Goal: Information Seeking & Learning: Learn about a topic

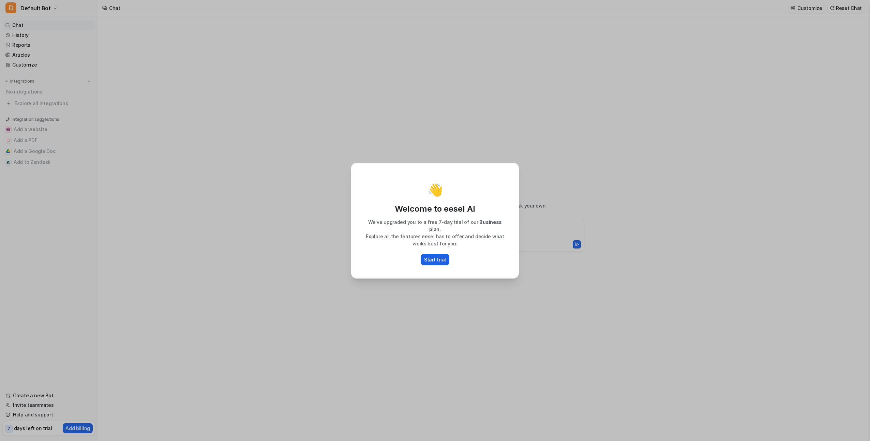
click at [435, 256] on p "Start trial" at bounding box center [435, 259] width 22 height 7
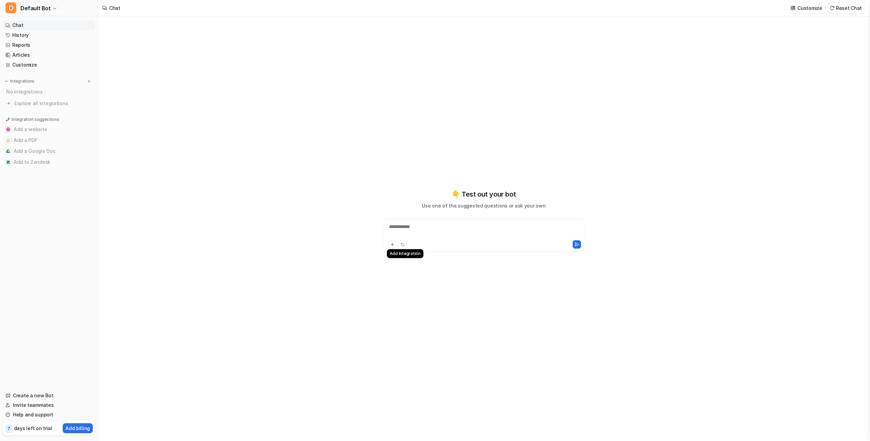
click at [393, 245] on icon at bounding box center [392, 244] width 3 height 3
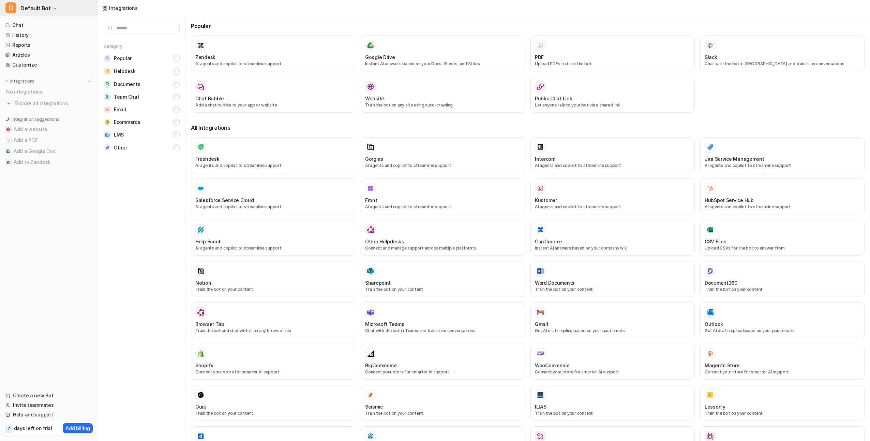
click at [45, 9] on span "Default Bot" at bounding box center [35, 8] width 30 height 10
click at [54, 9] on icon "button" at bounding box center [55, 8] width 3 height 1
click at [22, 26] on link "Chat" at bounding box center [49, 25] width 92 height 10
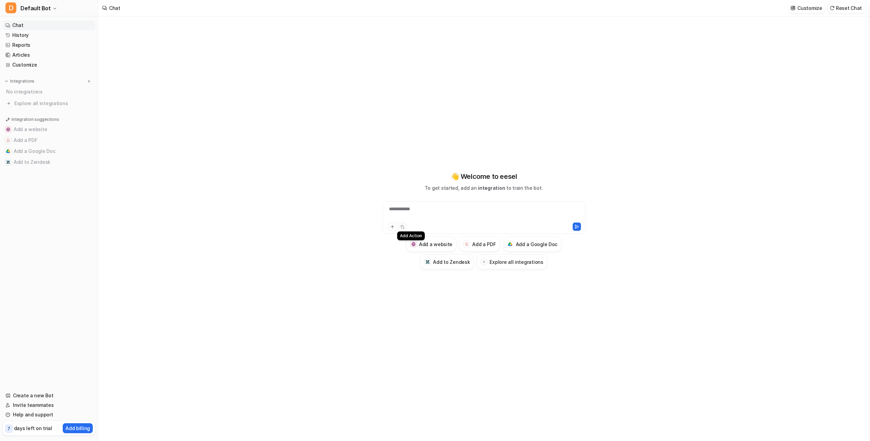
click at [403, 226] on icon at bounding box center [402, 226] width 4 height 4
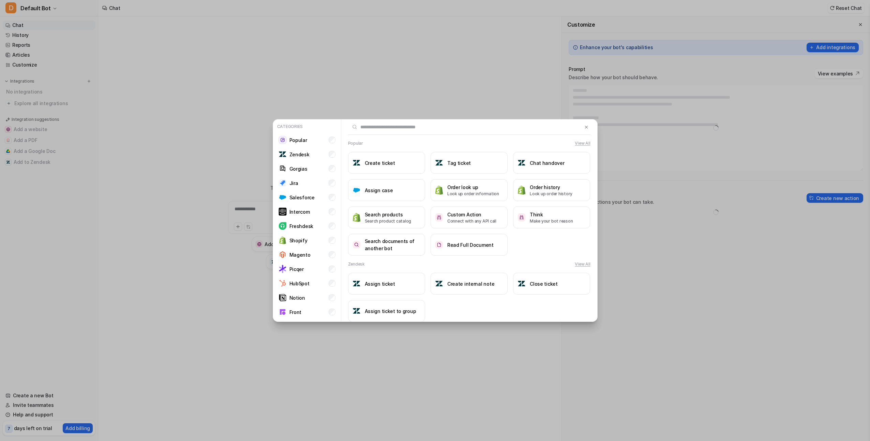
type textarea "**********"
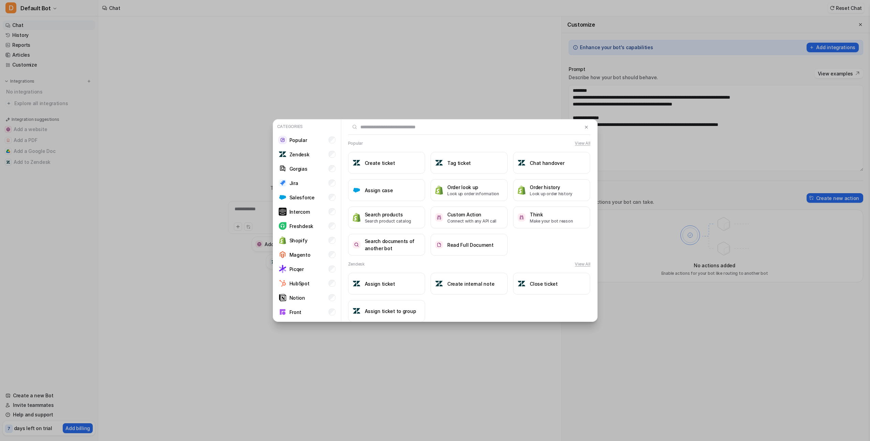
click at [469, 57] on div "Categories Popular Zendesk Gorgias Jira Salesforce Intercom Freshdesk Shopify M…" at bounding box center [435, 220] width 336 height 441
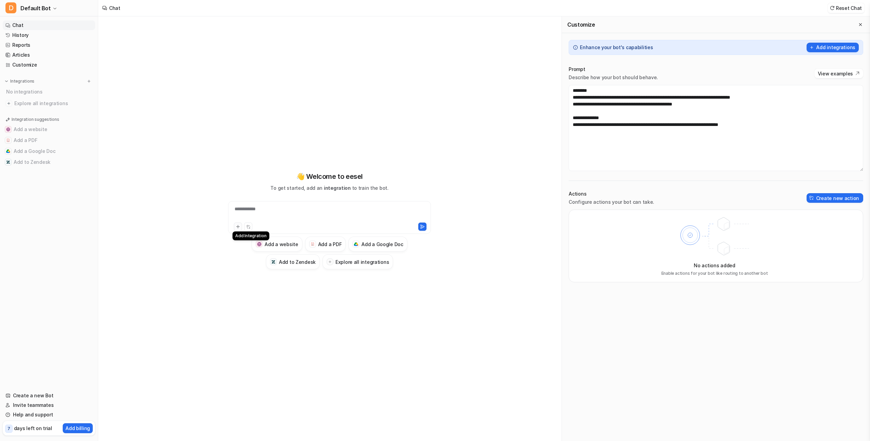
click at [237, 225] on icon at bounding box center [238, 226] width 5 height 5
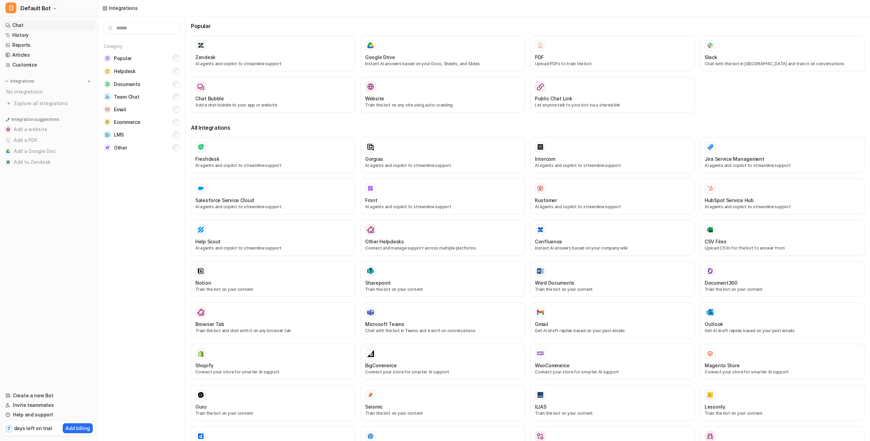
click at [32, 26] on link "Chat" at bounding box center [49, 25] width 92 height 10
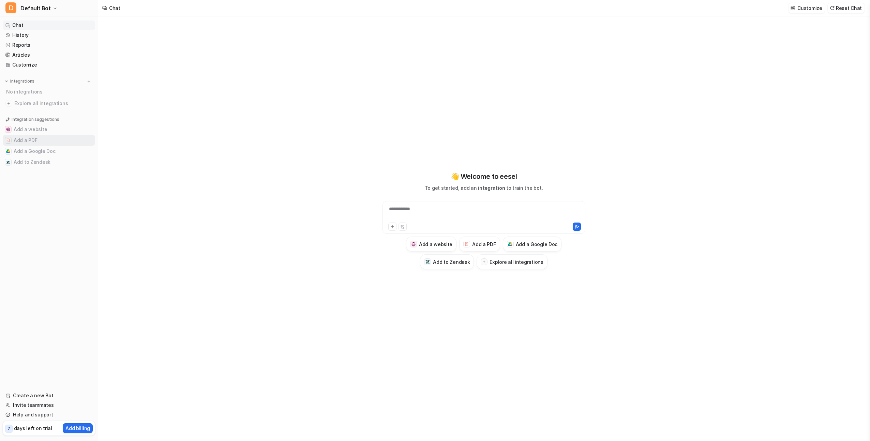
click at [38, 141] on button "Add a PDF" at bounding box center [49, 140] width 92 height 11
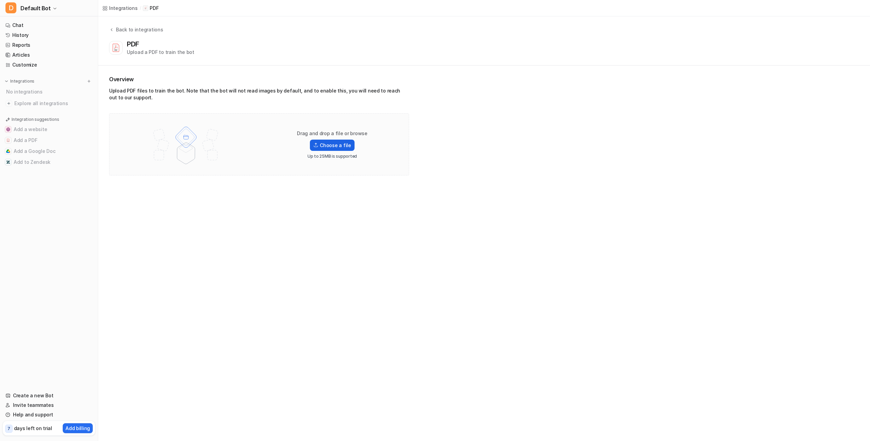
click at [331, 147] on label "Choose a file" at bounding box center [332, 144] width 44 height 11
click at [0, 0] on input "Choose a file" at bounding box center [0, 0] width 0 height 0
click at [327, 142] on label "Choose a file" at bounding box center [332, 144] width 44 height 11
click at [0, 0] on input "Choose a file" at bounding box center [0, 0] width 0 height 0
click at [331, 145] on label "Choose a file" at bounding box center [332, 144] width 44 height 11
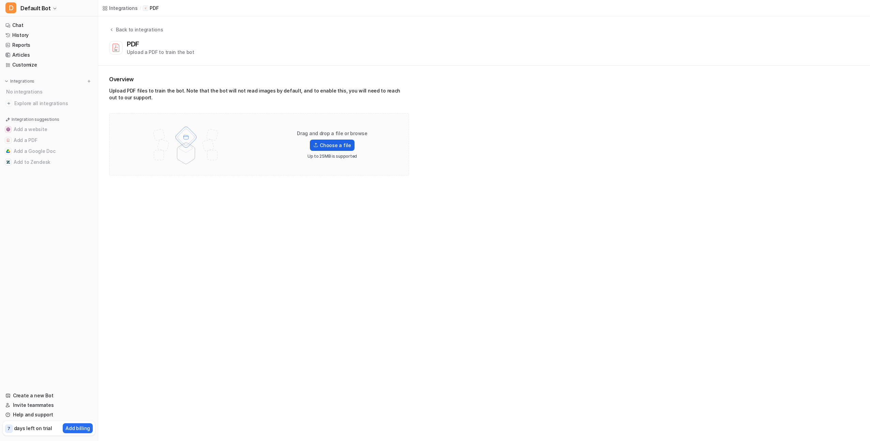
click at [0, 0] on input "Choose a file" at bounding box center [0, 0] width 0 height 0
click at [315, 142] on label "Choose a file" at bounding box center [332, 144] width 44 height 11
click at [0, 0] on input "Choose a file" at bounding box center [0, 0] width 0 height 0
click at [331, 135] on label "Choose a file" at bounding box center [332, 137] width 44 height 11
click at [0, 0] on input "Choose a file" at bounding box center [0, 0] width 0 height 0
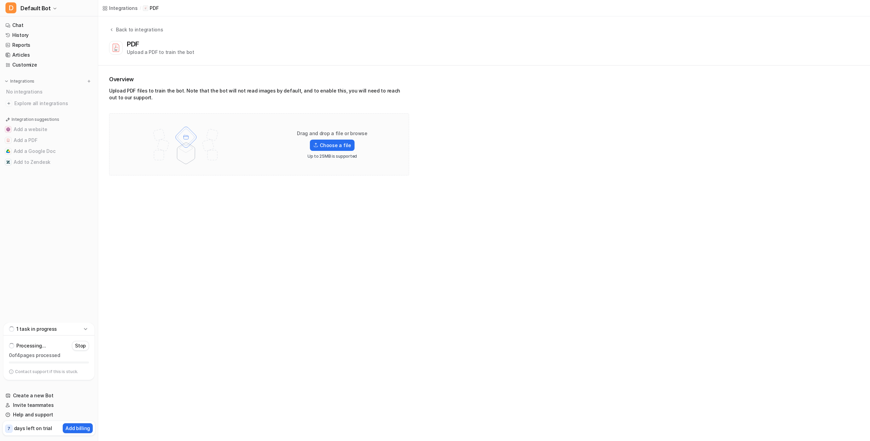
click at [85, 325] on icon at bounding box center [85, 328] width 7 height 7
click at [81, 373] on div "1 task in progress" at bounding box center [48, 373] width 91 height 13
click at [53, 372] on p "Contact support if this is stuck." at bounding box center [46, 371] width 63 height 5
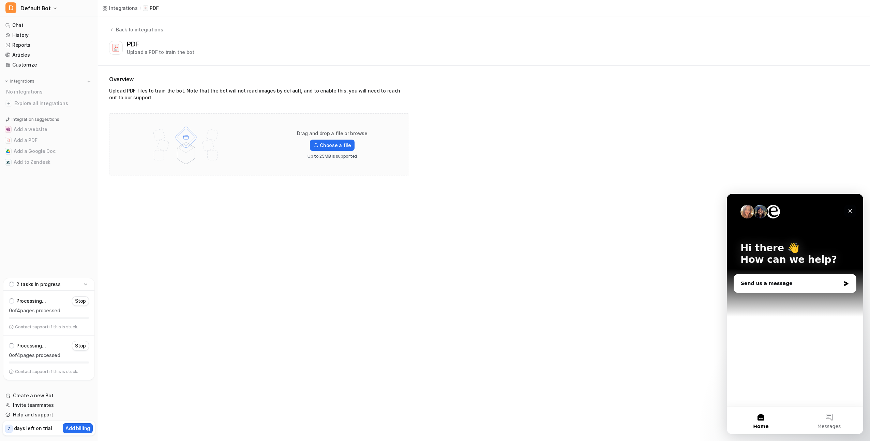
click at [849, 211] on icon "Close" at bounding box center [850, 210] width 5 height 5
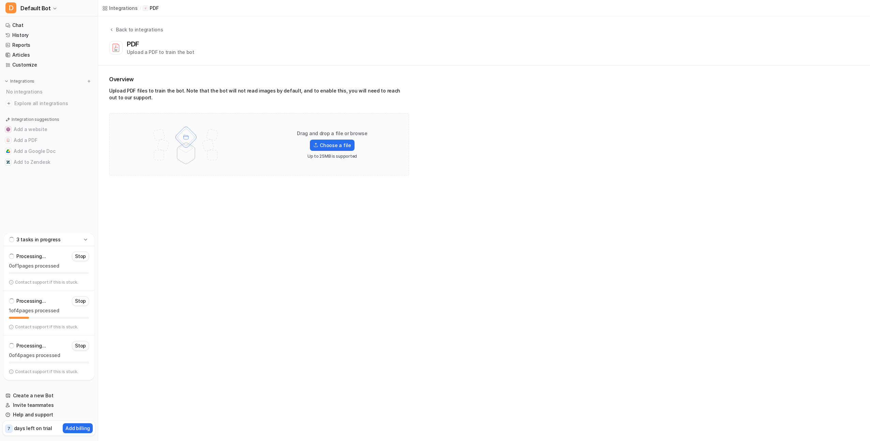
click at [77, 346] on p "Stop" at bounding box center [80, 345] width 11 height 7
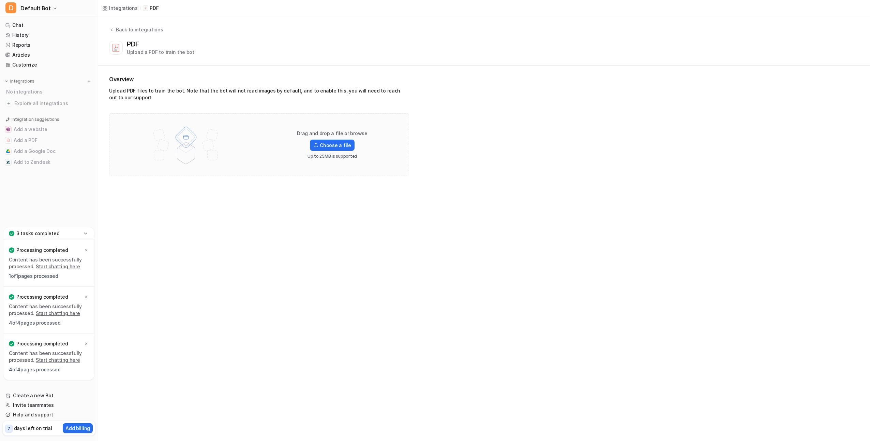
click at [70, 267] on link "Start chatting here" at bounding box center [58, 266] width 44 height 6
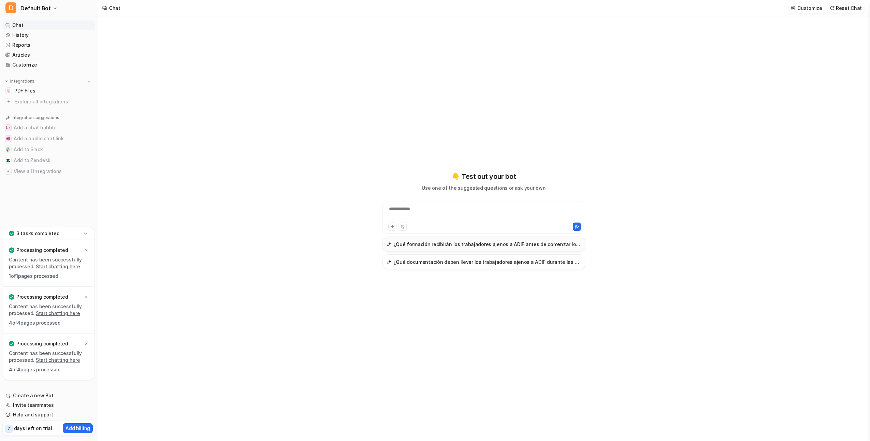
click at [447, 244] on h3 "¿Qué formación recibirán los trabajadores ajenos a ADIF antes de comenzar los t…" at bounding box center [488, 243] width 188 height 7
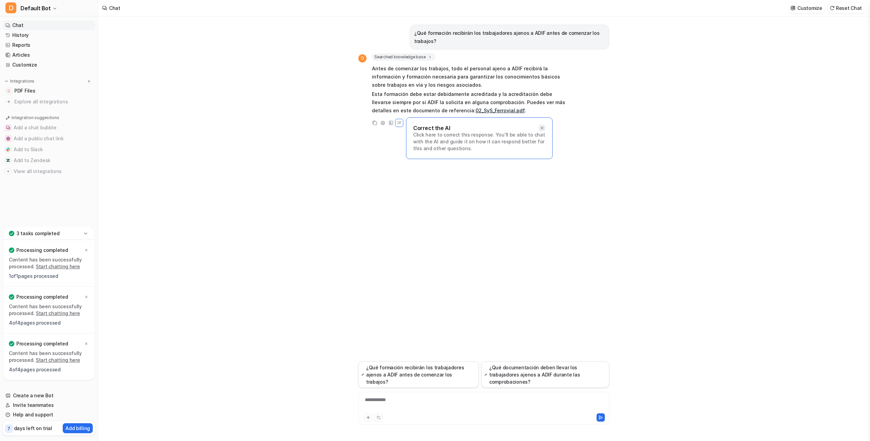
click at [540, 125] on icon at bounding box center [542, 127] width 5 height 5
click at [404, 398] on div "**********" at bounding box center [484, 404] width 248 height 16
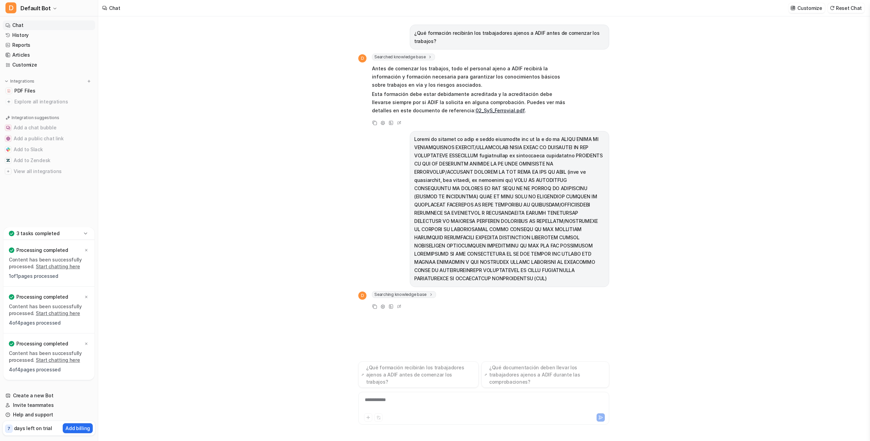
click at [476, 112] on link "02_SyS_Ferrovial.pdf" at bounding box center [500, 110] width 49 height 6
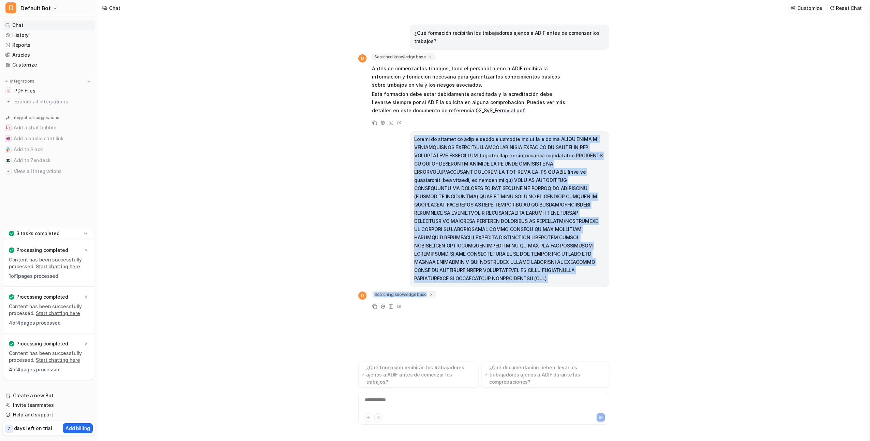
drag, startPoint x: 412, startPoint y: 136, endPoint x: 521, endPoint y: 271, distance: 173.2
click at [521, 271] on div at bounding box center [509, 209] width 199 height 156
copy p "Loremi do sitamet co adip e seddo eiusmodte inc ut la e do ma ALIQU ENIMA MI VE…"
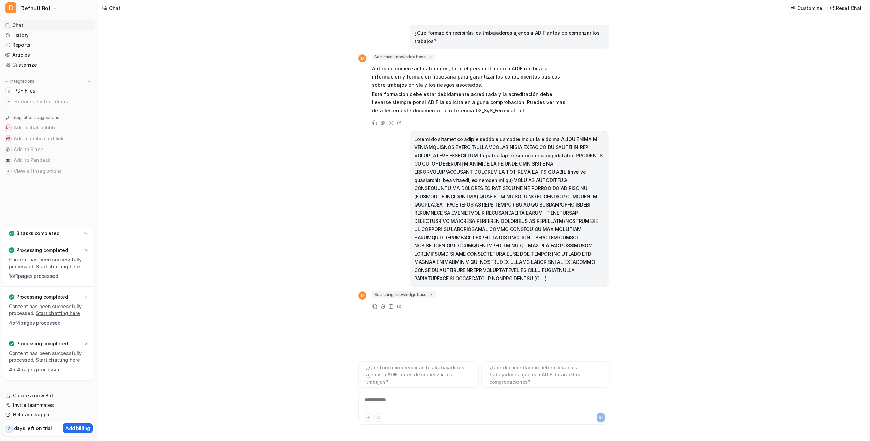
click at [429, 292] on icon at bounding box center [431, 294] width 5 height 5
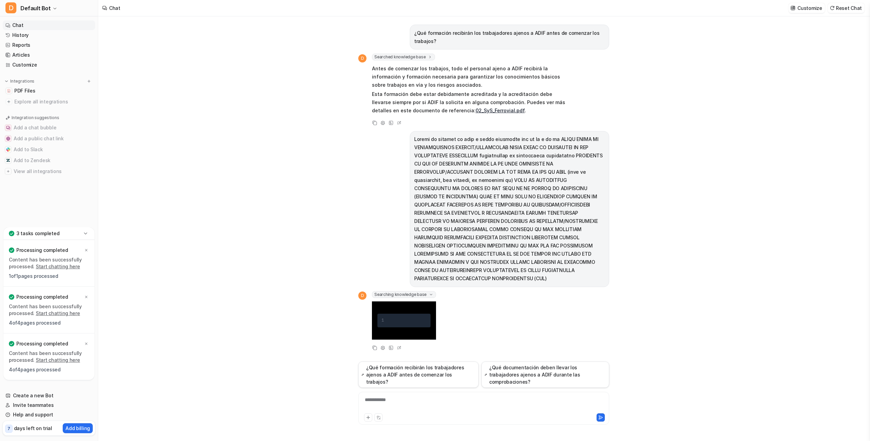
click at [429, 292] on icon at bounding box center [431, 294] width 5 height 5
click at [422, 291] on span "Searching knowledge base" at bounding box center [404, 294] width 64 height 7
